Goal: Information Seeking & Learning: Learn about a topic

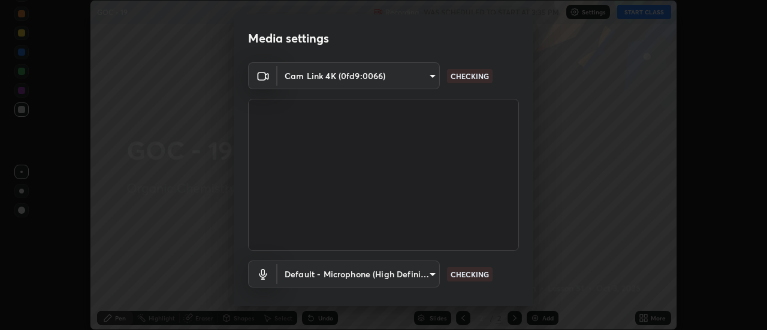
scroll to position [63, 0]
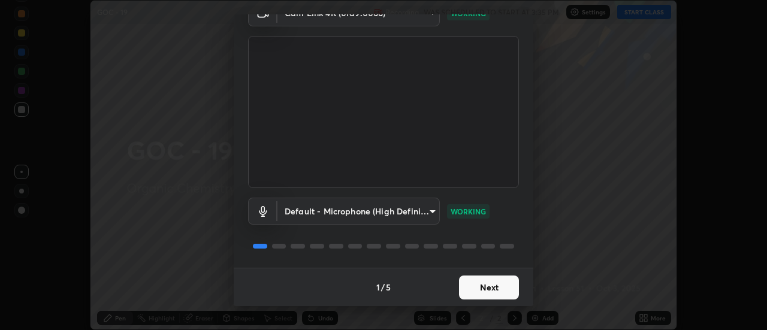
click at [489, 289] on button "Next" at bounding box center [489, 288] width 60 height 24
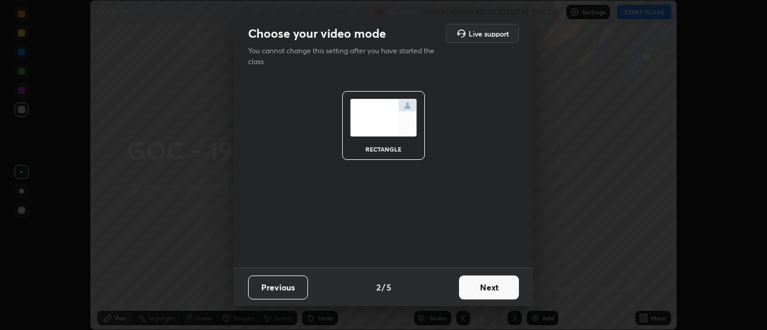
click at [507, 294] on button "Next" at bounding box center [489, 288] width 60 height 24
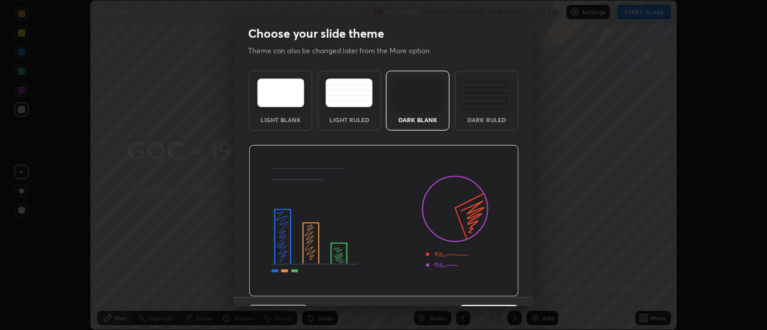
scroll to position [29, 0]
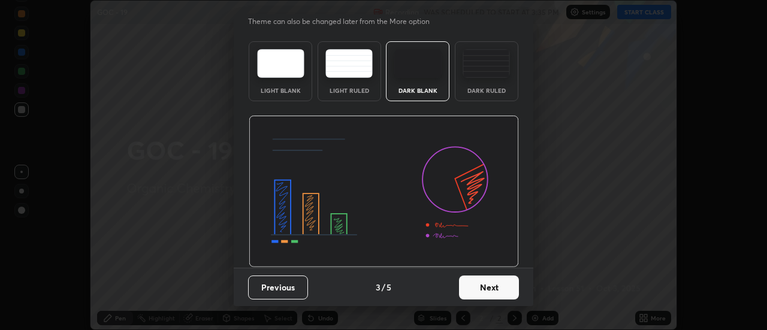
click at [500, 288] on button "Next" at bounding box center [489, 288] width 60 height 24
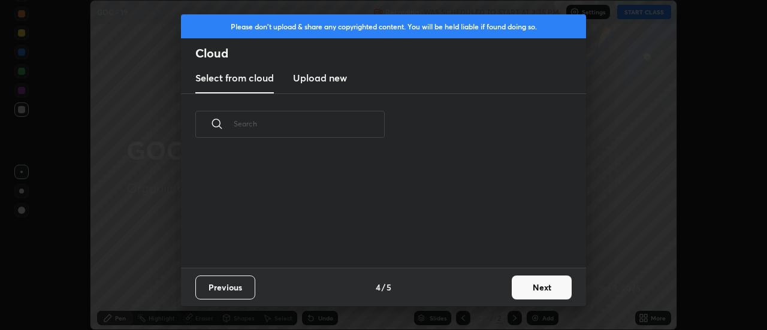
click at [540, 287] on button "Next" at bounding box center [542, 288] width 60 height 24
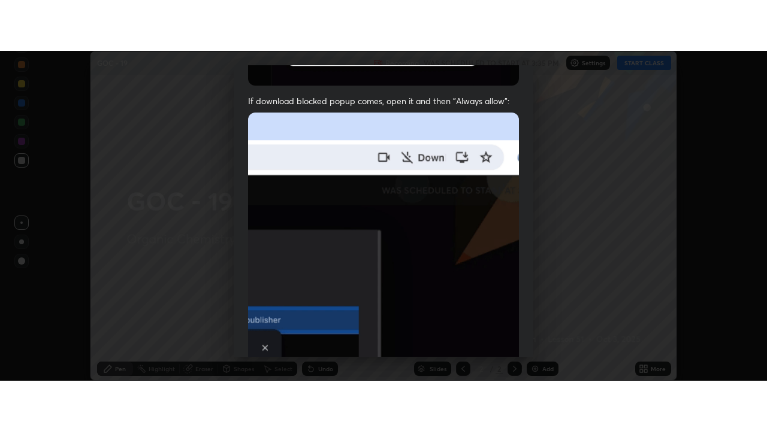
scroll to position [307, 0]
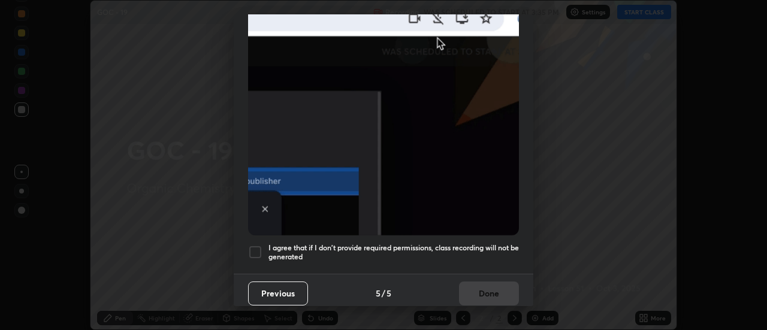
click at [256, 245] on div at bounding box center [255, 252] width 14 height 14
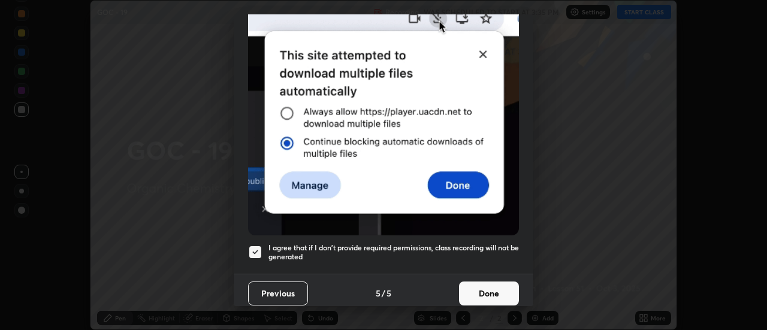
click at [492, 291] on button "Done" at bounding box center [489, 294] width 60 height 24
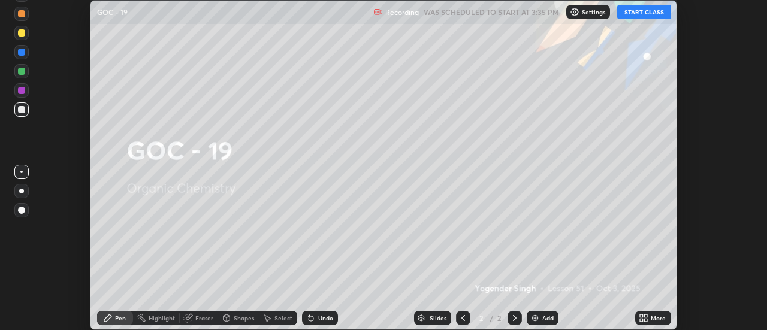
click at [637, 12] on button "START CLASS" at bounding box center [644, 12] width 54 height 14
click at [643, 314] on icon at bounding box center [644, 318] width 10 height 10
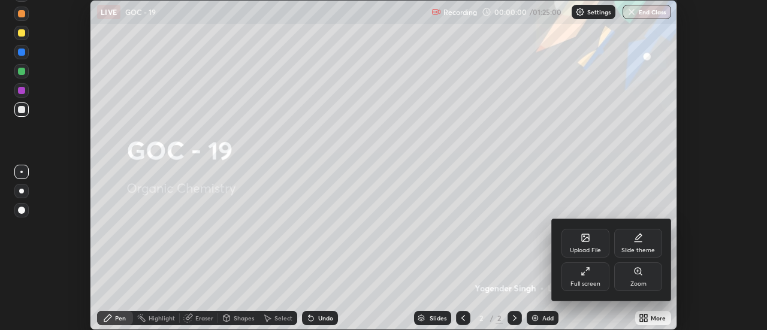
click at [640, 241] on icon at bounding box center [638, 238] width 10 height 10
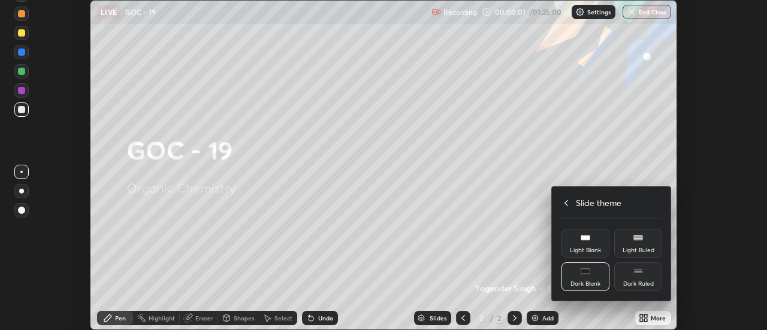
click at [645, 272] on div "Dark Ruled" at bounding box center [638, 276] width 48 height 29
click at [566, 202] on icon at bounding box center [566, 203] width 10 height 10
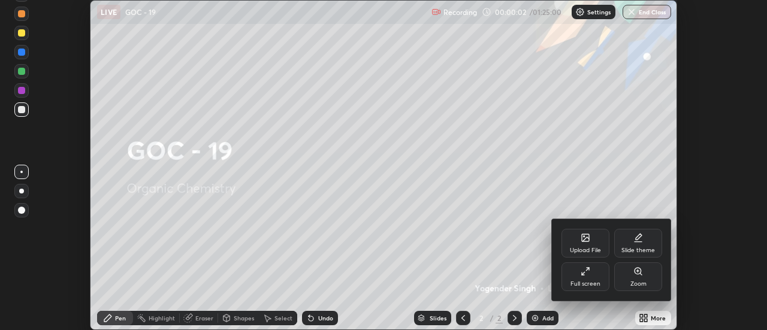
click at [593, 273] on div "Full screen" at bounding box center [585, 276] width 48 height 29
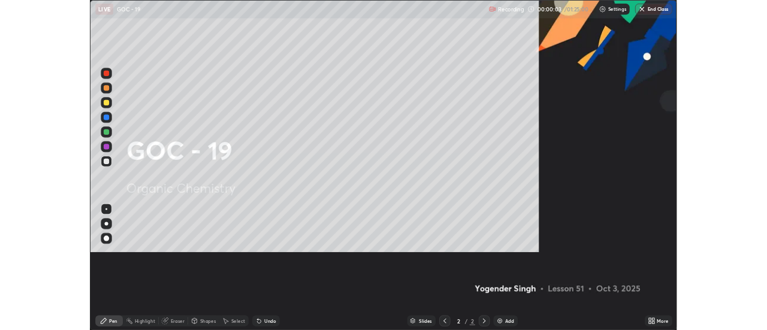
scroll to position [431, 767]
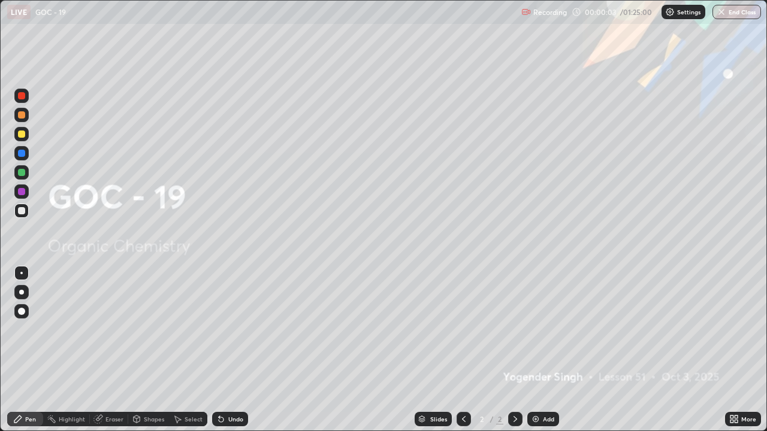
click at [543, 329] on div "Add" at bounding box center [548, 419] width 11 height 6
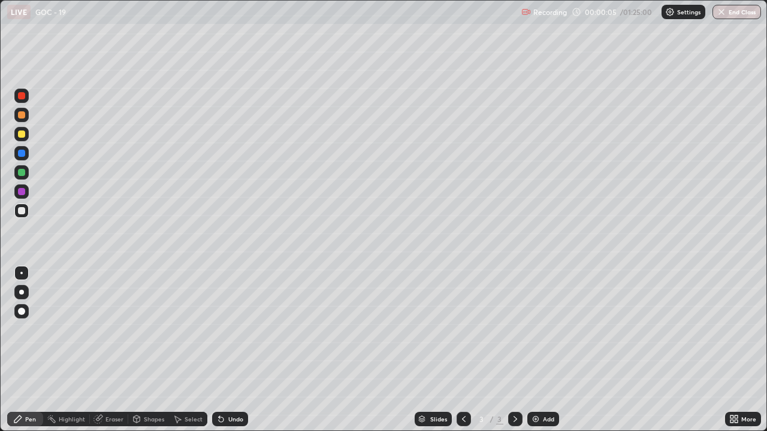
click at [22, 292] on div at bounding box center [21, 292] width 5 height 5
click at [224, 329] on icon at bounding box center [221, 420] width 10 height 10
click at [24, 135] on div at bounding box center [21, 134] width 7 height 7
click at [24, 212] on div at bounding box center [21, 210] width 7 height 7
click at [19, 208] on div at bounding box center [21, 210] width 7 height 7
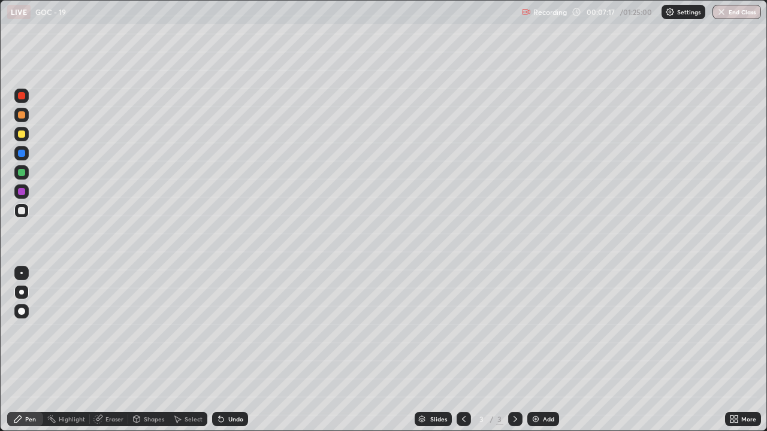
click at [23, 116] on div at bounding box center [21, 114] width 7 height 7
click at [219, 329] on icon at bounding box center [219, 416] width 1 height 1
click at [219, 329] on icon at bounding box center [221, 420] width 5 height 5
click at [22, 172] on div at bounding box center [21, 172] width 7 height 7
click at [21, 191] on div at bounding box center [21, 191] width 7 height 7
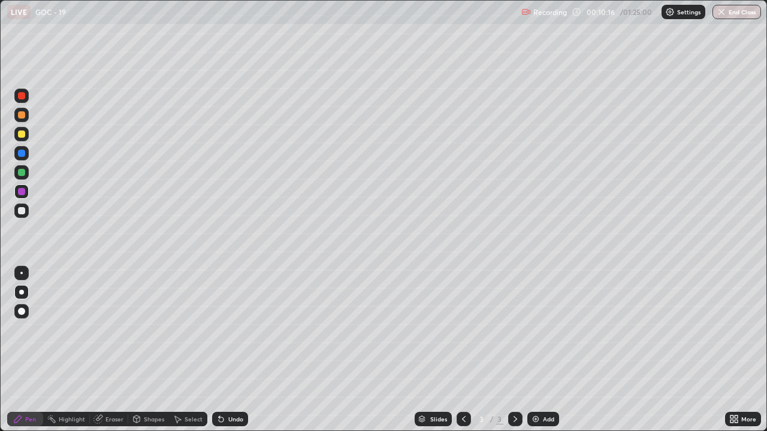
click at [225, 329] on div "Undo" at bounding box center [230, 419] width 36 height 14
click at [19, 134] on div at bounding box center [21, 134] width 7 height 7
click at [534, 329] on img at bounding box center [536, 420] width 10 height 10
click at [24, 214] on div at bounding box center [21, 211] width 14 height 14
click at [22, 135] on div at bounding box center [21, 134] width 7 height 7
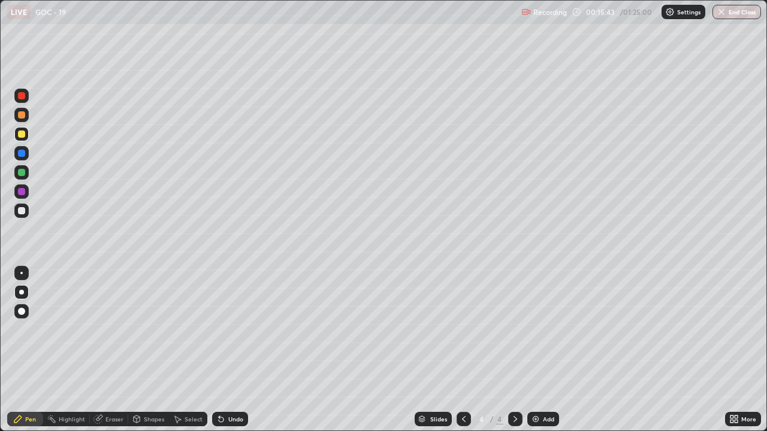
click at [228, 329] on div "Undo" at bounding box center [235, 419] width 15 height 6
click at [231, 329] on div "Undo" at bounding box center [230, 419] width 36 height 14
click at [19, 211] on div at bounding box center [21, 210] width 7 height 7
click at [464, 329] on icon at bounding box center [464, 419] width 4 height 6
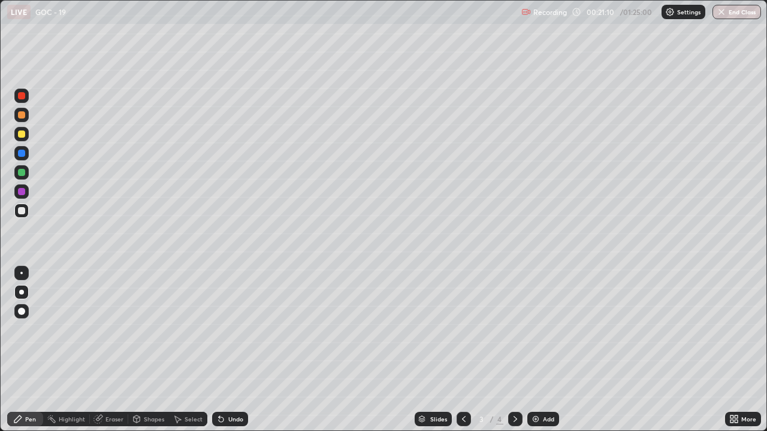
click at [513, 329] on icon at bounding box center [515, 419] width 4 height 6
click at [232, 329] on div "Undo" at bounding box center [235, 419] width 15 height 6
click at [18, 135] on div at bounding box center [21, 134] width 7 height 7
click at [20, 212] on div at bounding box center [21, 210] width 7 height 7
click at [21, 135] on div at bounding box center [21, 134] width 7 height 7
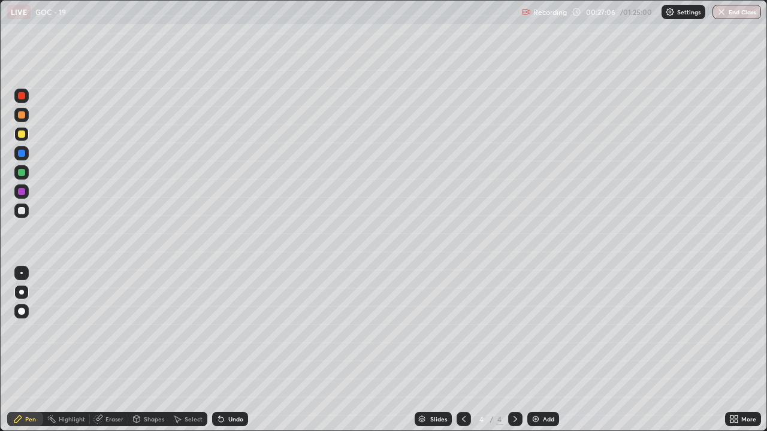
click at [538, 329] on div "Add" at bounding box center [543, 419] width 32 height 14
click at [22, 211] on div at bounding box center [21, 210] width 7 height 7
click at [18, 132] on div at bounding box center [21, 134] width 7 height 7
click at [26, 216] on div at bounding box center [21, 211] width 14 height 14
click at [21, 134] on div at bounding box center [21, 134] width 7 height 7
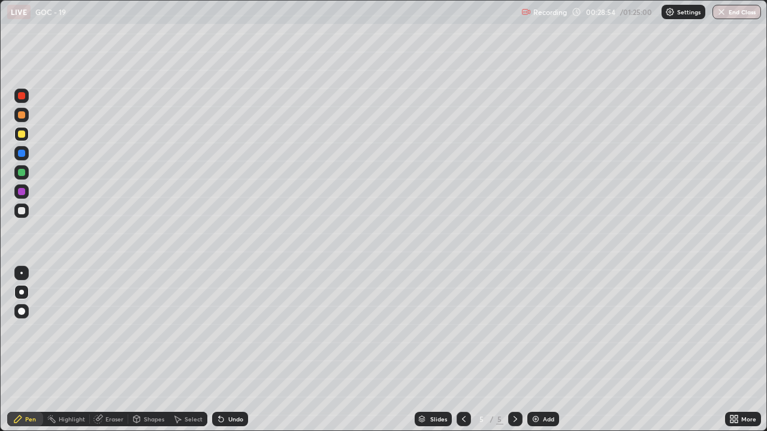
click at [22, 211] on div at bounding box center [21, 210] width 7 height 7
click at [20, 170] on div at bounding box center [21, 172] width 7 height 7
click at [21, 134] on div at bounding box center [21, 134] width 7 height 7
click at [22, 212] on div at bounding box center [21, 210] width 7 height 7
click at [22, 191] on div at bounding box center [21, 191] width 7 height 7
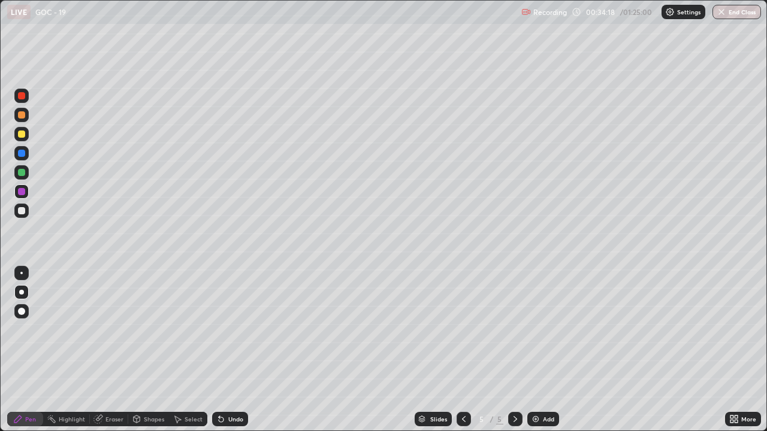
click at [537, 329] on img at bounding box center [536, 420] width 10 height 10
click at [21, 214] on div at bounding box center [21, 210] width 7 height 7
click at [20, 173] on div at bounding box center [21, 172] width 7 height 7
click at [462, 329] on icon at bounding box center [464, 420] width 10 height 10
click at [514, 329] on icon at bounding box center [515, 420] width 10 height 10
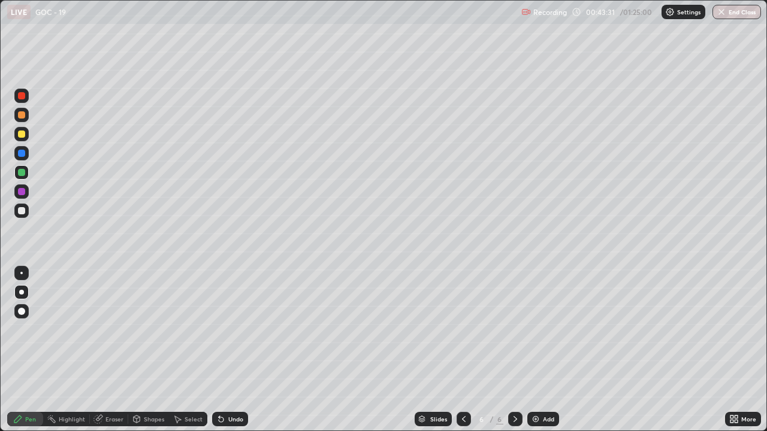
click at [22, 210] on div at bounding box center [21, 210] width 7 height 7
click at [19, 190] on div at bounding box center [21, 191] width 7 height 7
click at [22, 212] on div at bounding box center [21, 210] width 7 height 7
click at [23, 139] on div at bounding box center [21, 134] width 14 height 14
click at [228, 329] on div "Undo" at bounding box center [235, 419] width 15 height 6
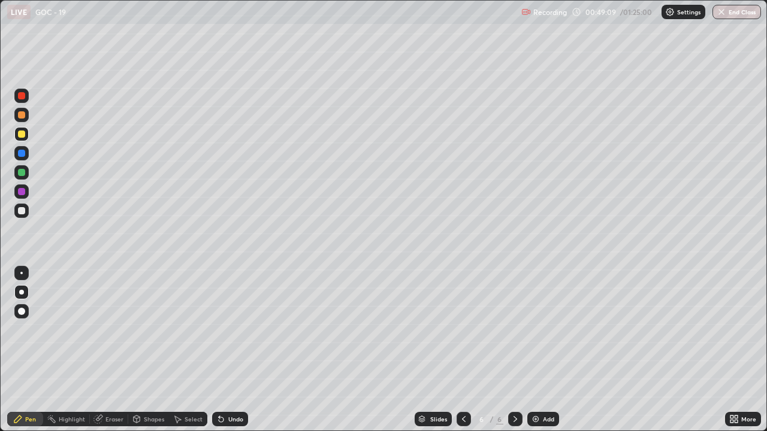
click at [22, 155] on div at bounding box center [21, 153] width 7 height 7
click at [540, 329] on div "Add" at bounding box center [543, 419] width 32 height 14
click at [21, 210] on div at bounding box center [21, 210] width 7 height 7
click at [22, 174] on div at bounding box center [21, 172] width 7 height 7
click at [21, 213] on div at bounding box center [21, 210] width 7 height 7
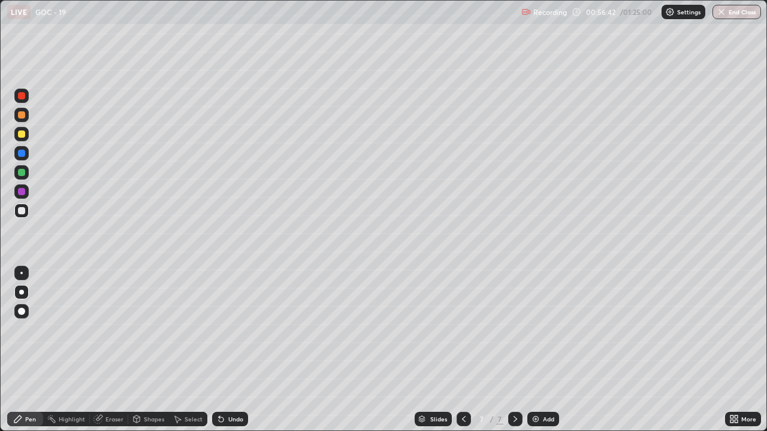
click at [226, 329] on div "Undo" at bounding box center [230, 419] width 36 height 14
click at [23, 116] on div at bounding box center [21, 114] width 7 height 7
click at [23, 216] on div at bounding box center [21, 211] width 14 height 14
click at [21, 211] on div at bounding box center [21, 210] width 7 height 7
click at [112, 329] on div "Eraser" at bounding box center [114, 419] width 18 height 6
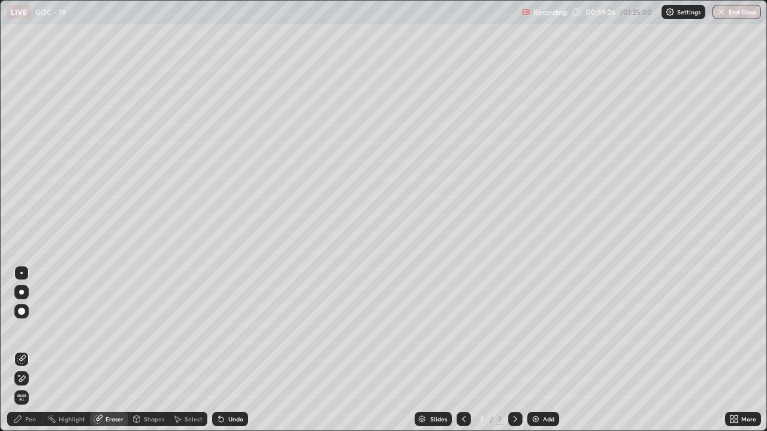
click at [23, 329] on div "Pen" at bounding box center [25, 419] width 36 height 14
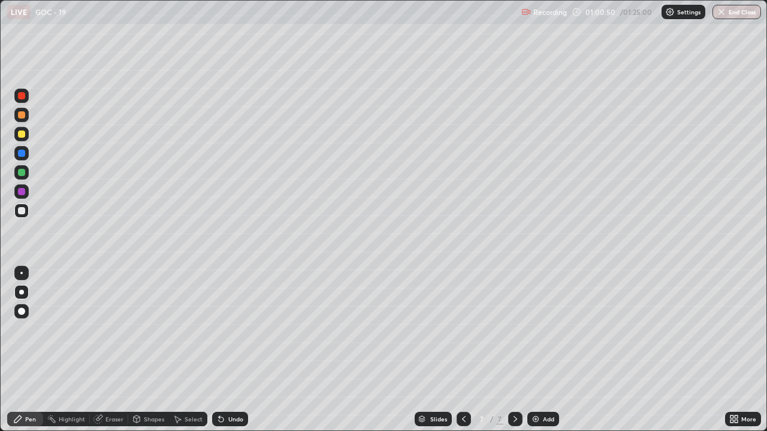
click at [219, 329] on icon at bounding box center [221, 420] width 5 height 5
click at [462, 329] on icon at bounding box center [464, 420] width 10 height 10
click at [514, 329] on icon at bounding box center [515, 420] width 10 height 10
click at [533, 329] on img at bounding box center [536, 420] width 10 height 10
click at [536, 329] on img at bounding box center [536, 420] width 10 height 10
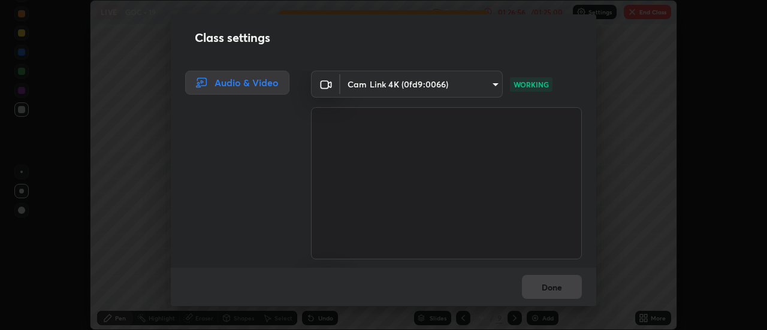
scroll to position [59573, 59137]
